Goal: Navigation & Orientation: Find specific page/section

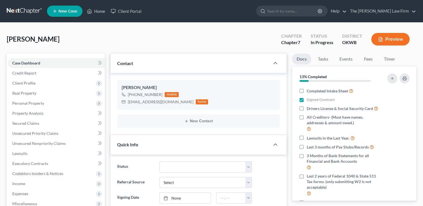
scroll to position [48, 0]
click at [100, 10] on link "Home" at bounding box center [96, 11] width 24 height 10
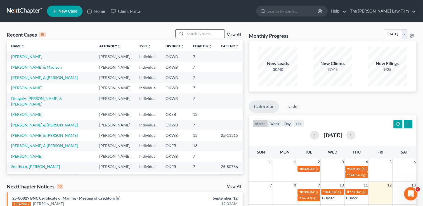
click at [195, 32] on input "search" at bounding box center [204, 34] width 39 height 8
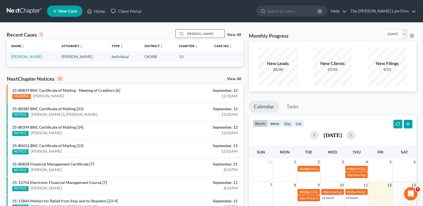
type input "[PERSON_NAME]"
click at [32, 57] on link "[PERSON_NAME]" at bounding box center [26, 56] width 31 height 5
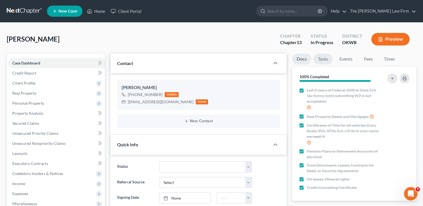
click at [320, 56] on link "Tasks" at bounding box center [323, 59] width 19 height 11
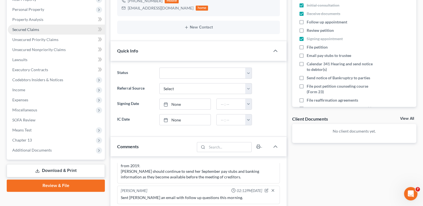
scroll to position [94, 0]
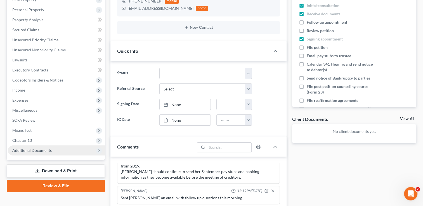
click at [65, 150] on span "Additional Documents" at bounding box center [56, 151] width 97 height 10
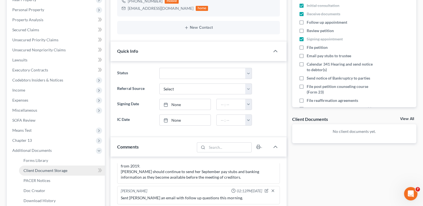
click at [67, 169] on link "Client Document Storage" at bounding box center [62, 171] width 86 height 10
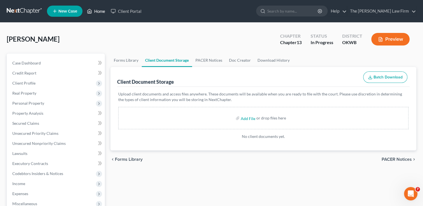
click at [95, 11] on link "Home" at bounding box center [96, 11] width 24 height 10
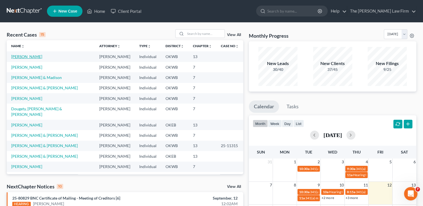
click at [35, 58] on link "[PERSON_NAME]" at bounding box center [26, 56] width 31 height 5
